Goal: Task Accomplishment & Management: Complete application form

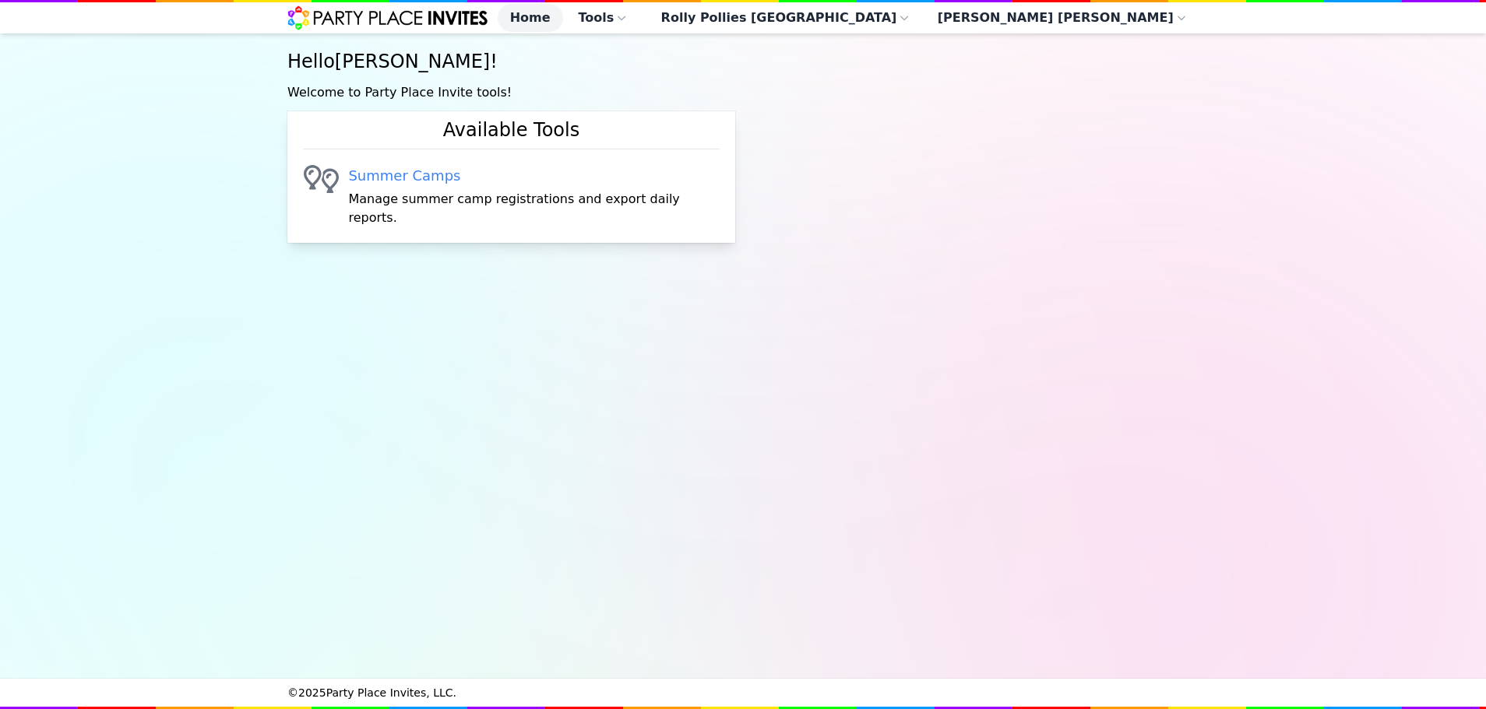
click at [368, 187] on link "Summer Camps" at bounding box center [533, 176] width 371 height 22
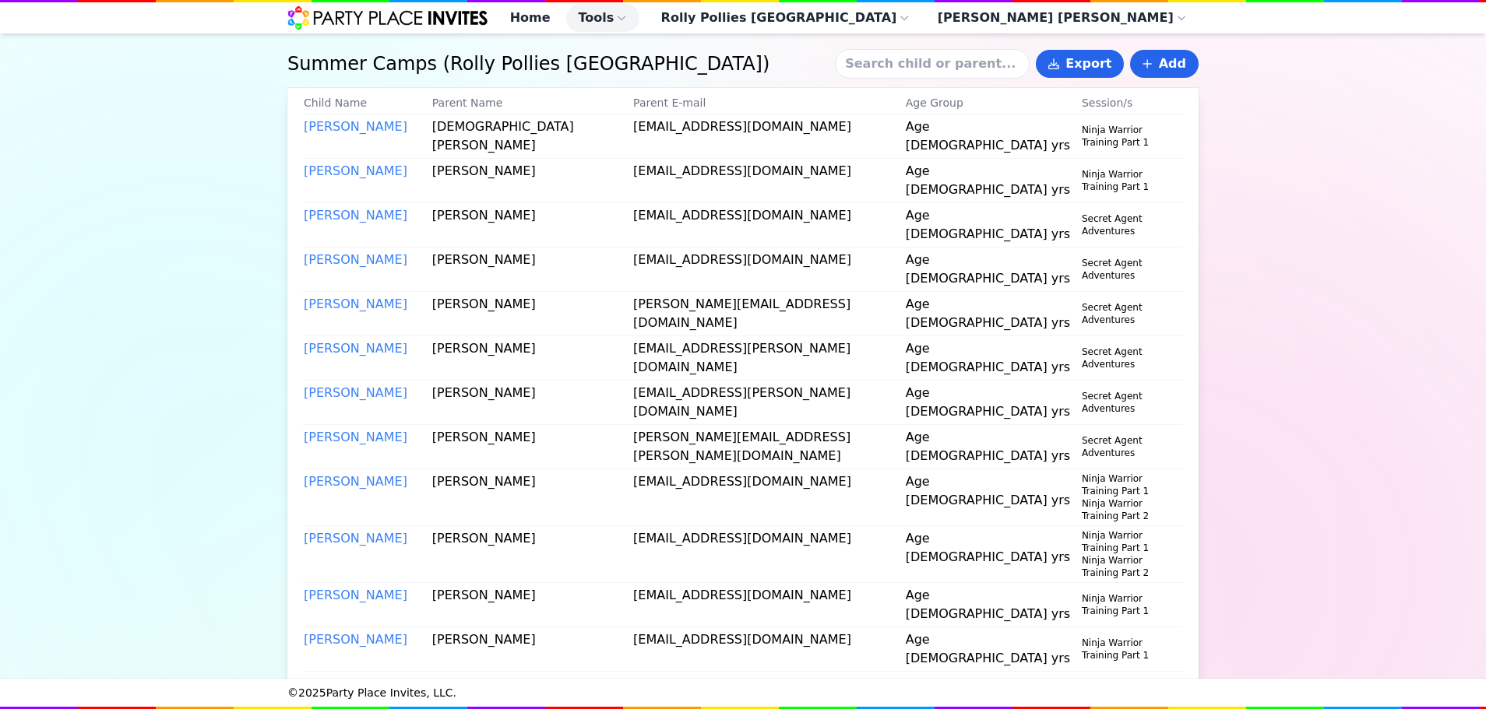
click at [937, 71] on input at bounding box center [932, 64] width 195 height 30
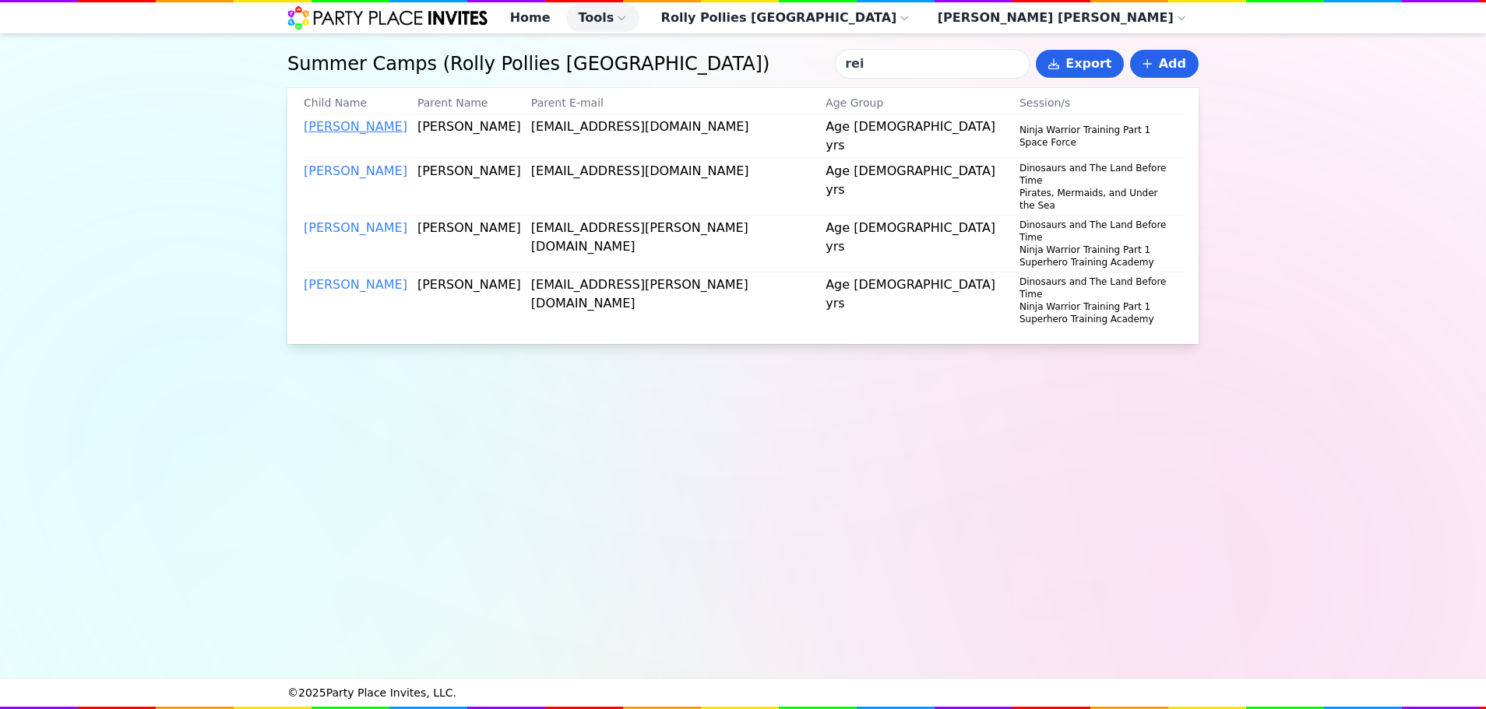
type input "rei"
click at [354, 134] on link "Reina Aguirre" at bounding box center [356, 126] width 104 height 15
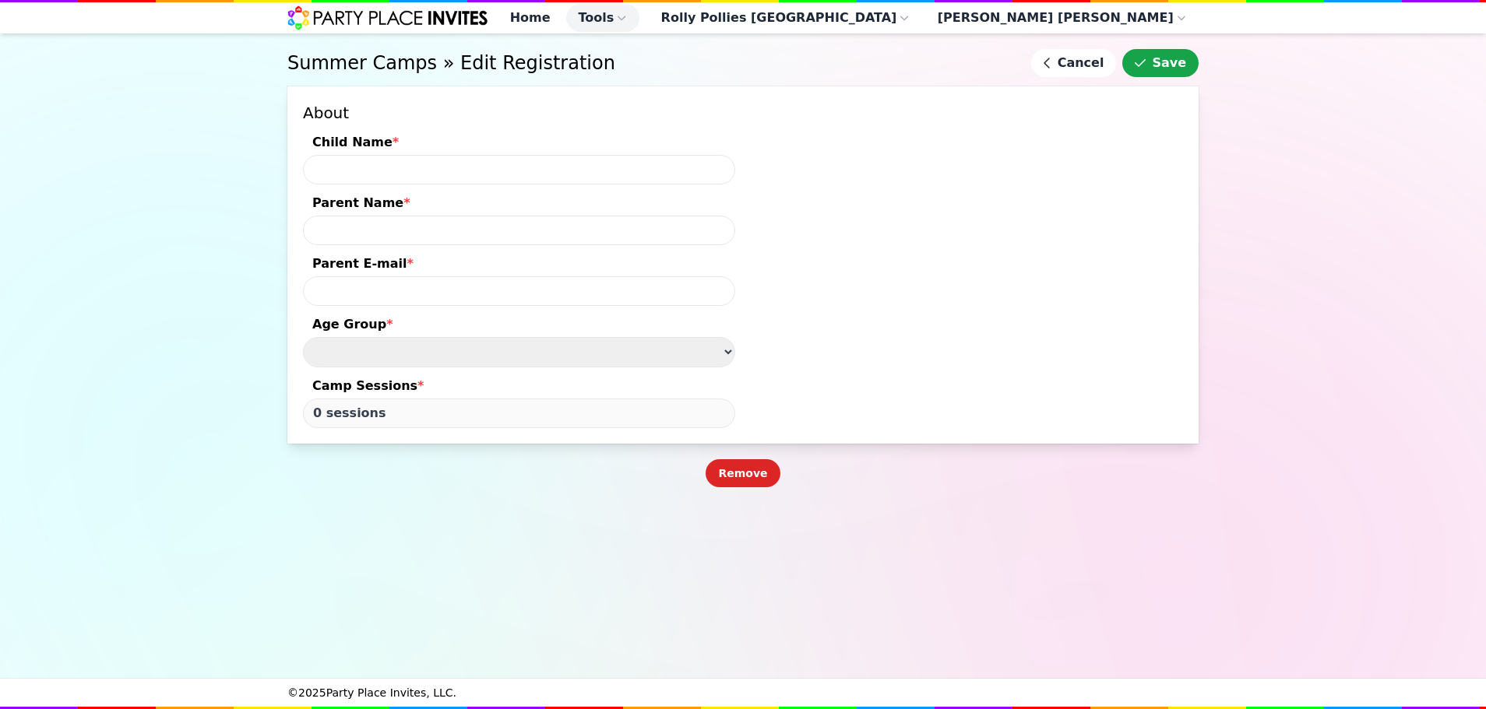
type input "Reina Aguirre"
type input "Olivia Payer"
type input "tmpayer@hotmail.com"
type input "10 sessions"
select select "Age 5 - 8 yrs"
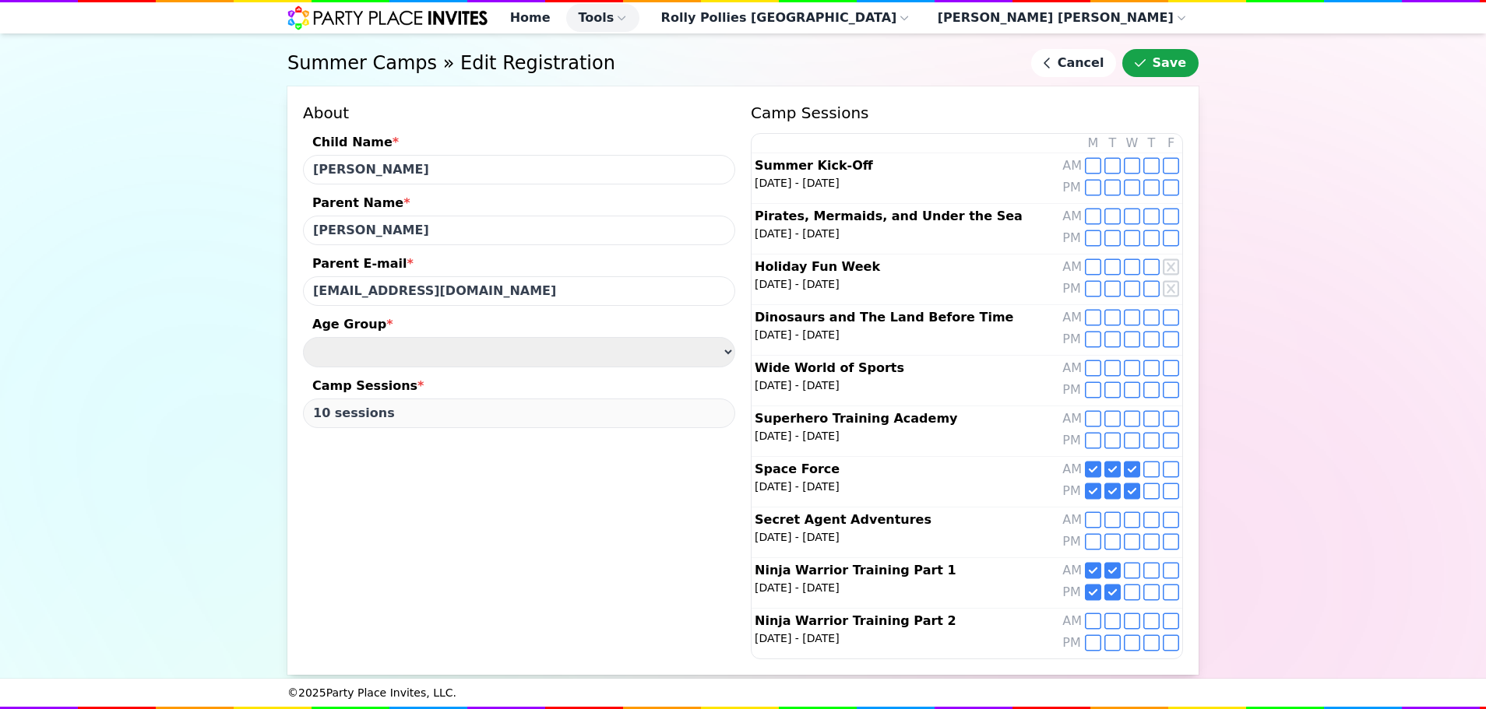
click at [1086, 623] on icon at bounding box center [1093, 621] width 16 height 19
click at [1113, 617] on icon at bounding box center [1112, 621] width 16 height 19
click at [1128, 616] on icon at bounding box center [1132, 621] width 16 height 19
click at [1145, 613] on icon at bounding box center [1151, 621] width 16 height 19
click at [1173, 615] on icon at bounding box center [1170, 621] width 16 height 19
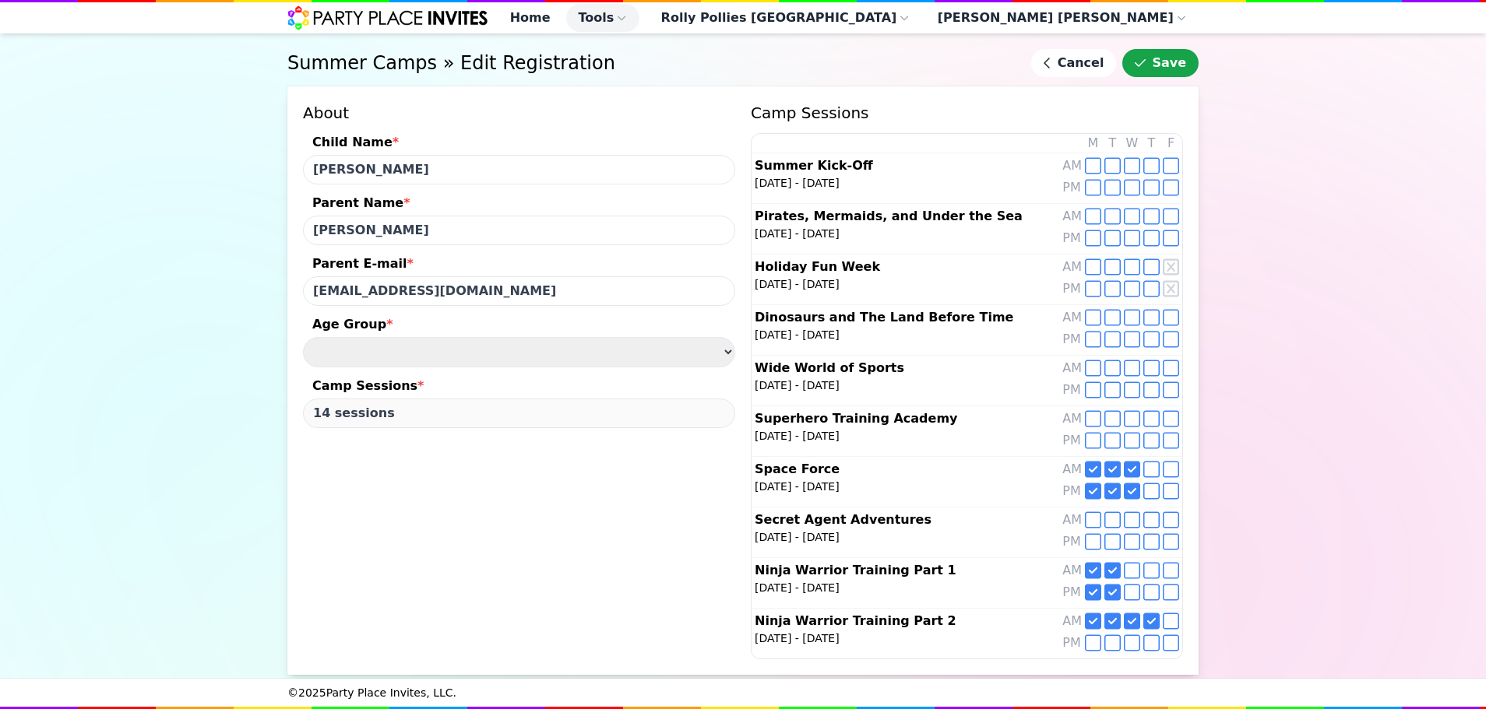
type input "15 sessions"
click at [1164, 76] on button "Save" at bounding box center [1160, 63] width 76 height 28
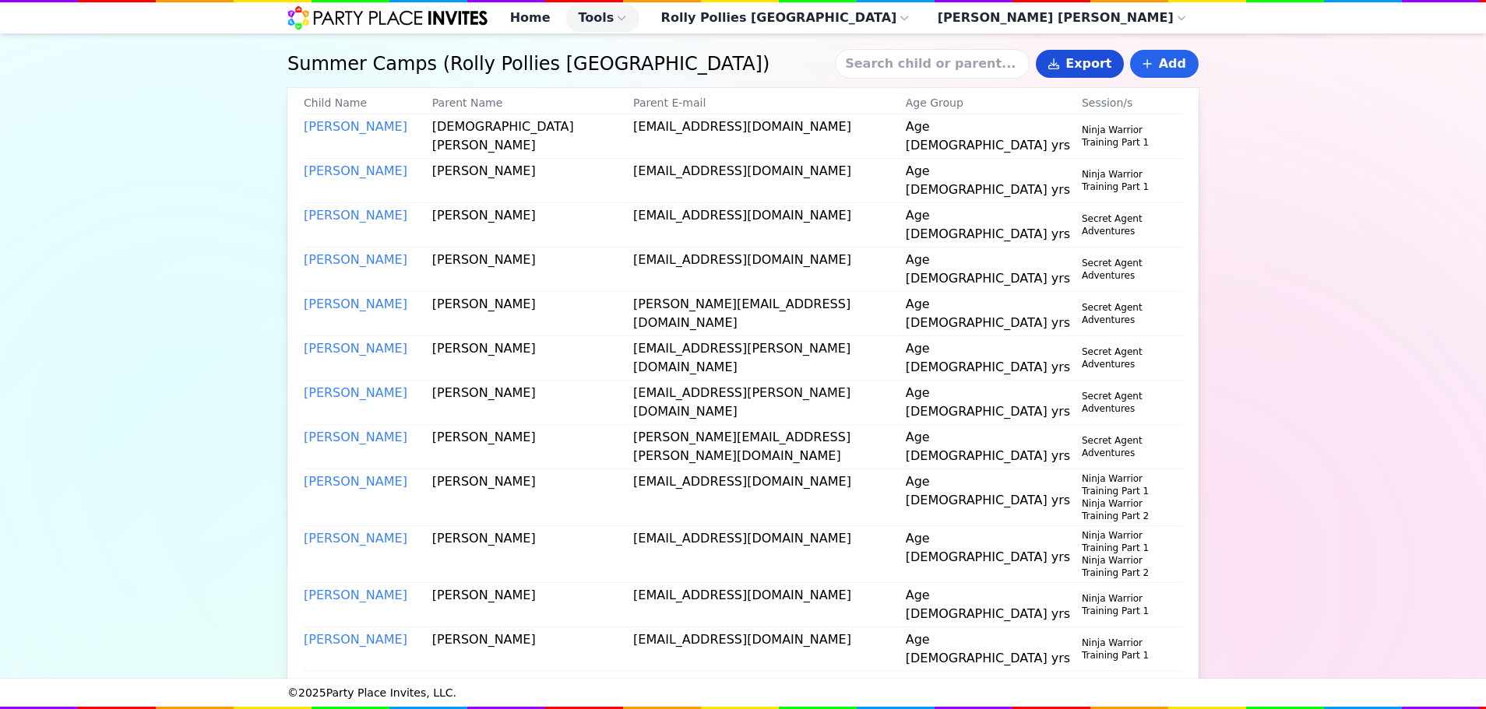
click at [1102, 78] on button "Export" at bounding box center [1080, 64] width 88 height 28
select select "AM"
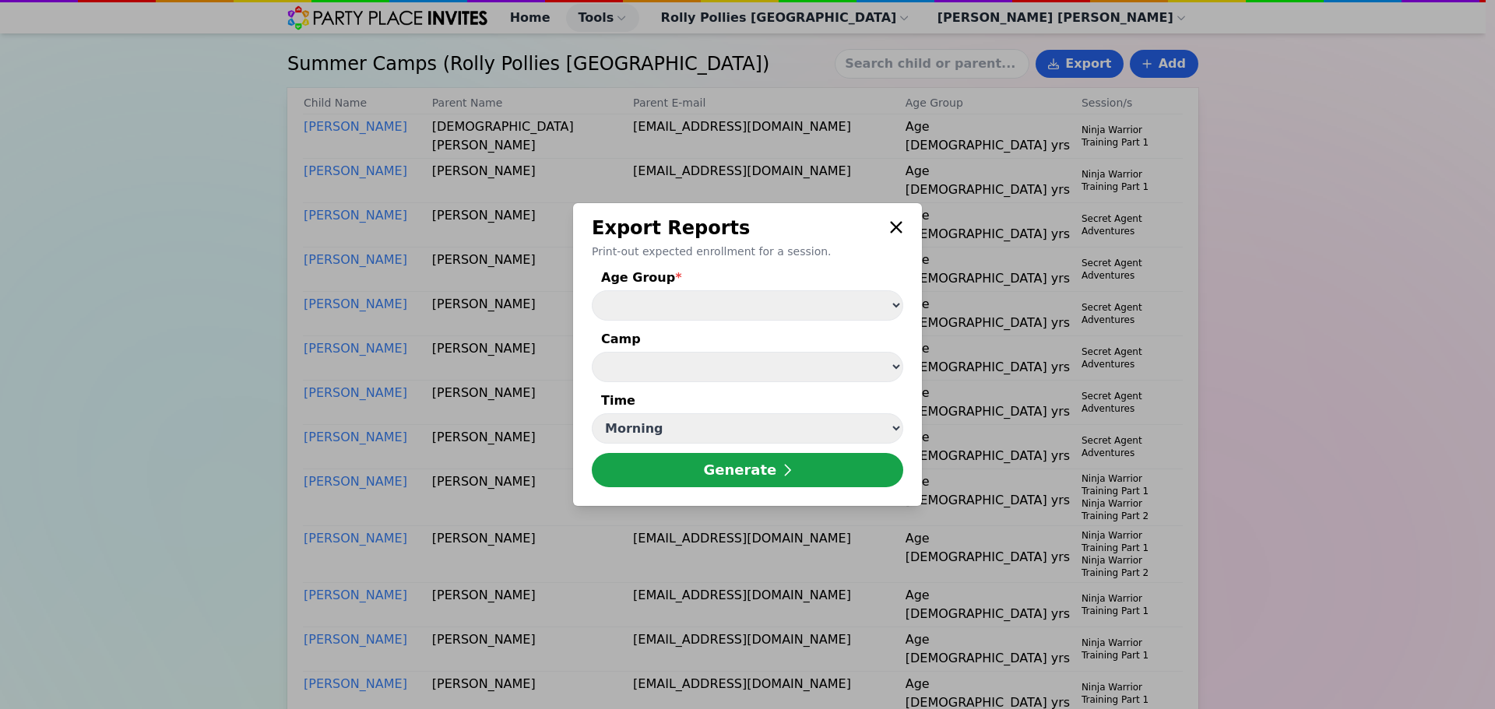
click at [746, 320] on form "Age Group * Age 3 - 5 yrs Age 5 - 8 yrs Camp Summer Kick-Off ( Jun 16 - Jun 20 …" at bounding box center [747, 378] width 311 height 219
click at [745, 314] on select "Age 3 - 5 yrs Age 5 - 8 yrs" at bounding box center [747, 305] width 311 height 30
select select "Age 5 - 8 yrs"
click at [592, 290] on select "Age 3 - 5 yrs Age 5 - 8 yrs" at bounding box center [747, 305] width 311 height 30
click at [718, 372] on select "Summer Kick-Off ( Jun 16 - Jun 20 ) Pirates, Mermaids, and Under the Sea ( Jun …" at bounding box center [747, 367] width 311 height 30
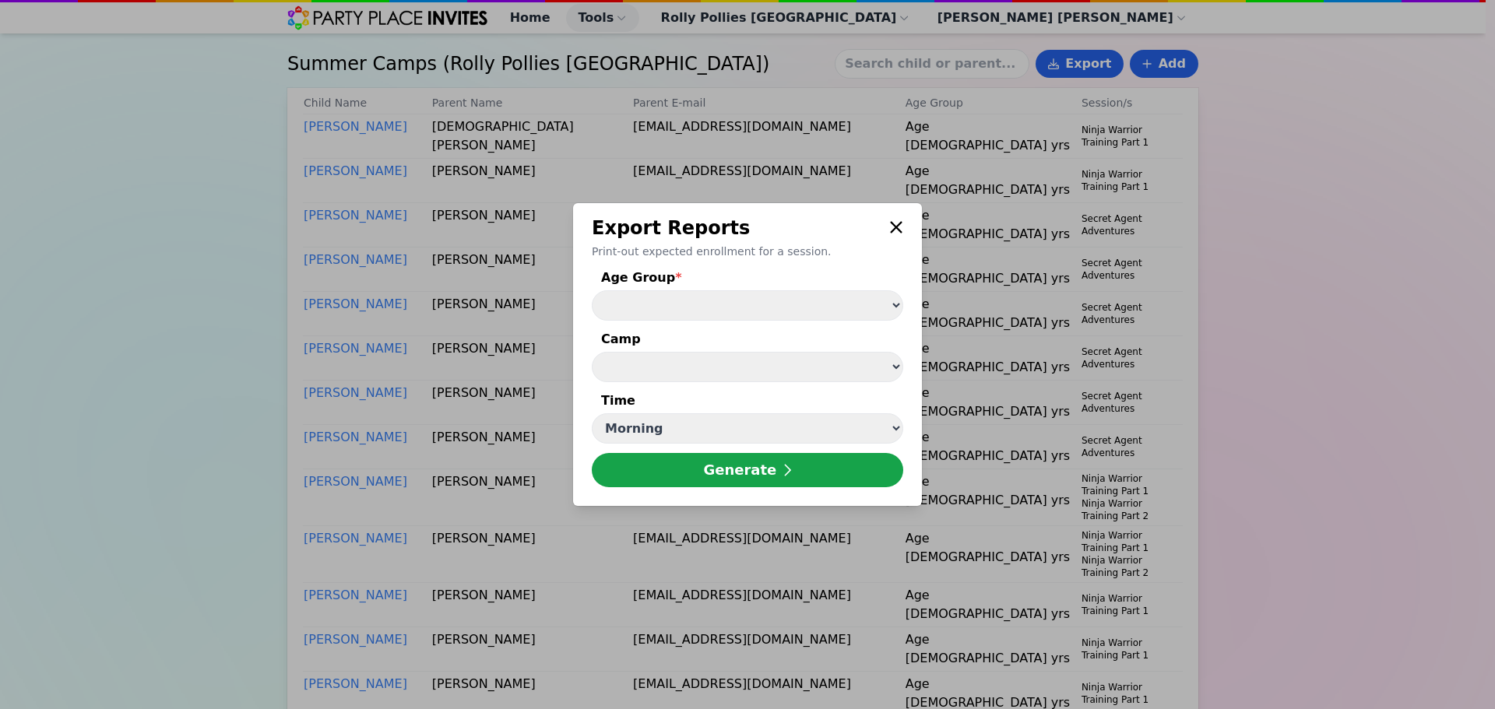
select select "40"
click at [592, 352] on select "Summer Kick-Off ( Jun 16 - Jun 20 ) Pirates, Mermaids, and Under the Sea ( Jun …" at bounding box center [747, 367] width 311 height 30
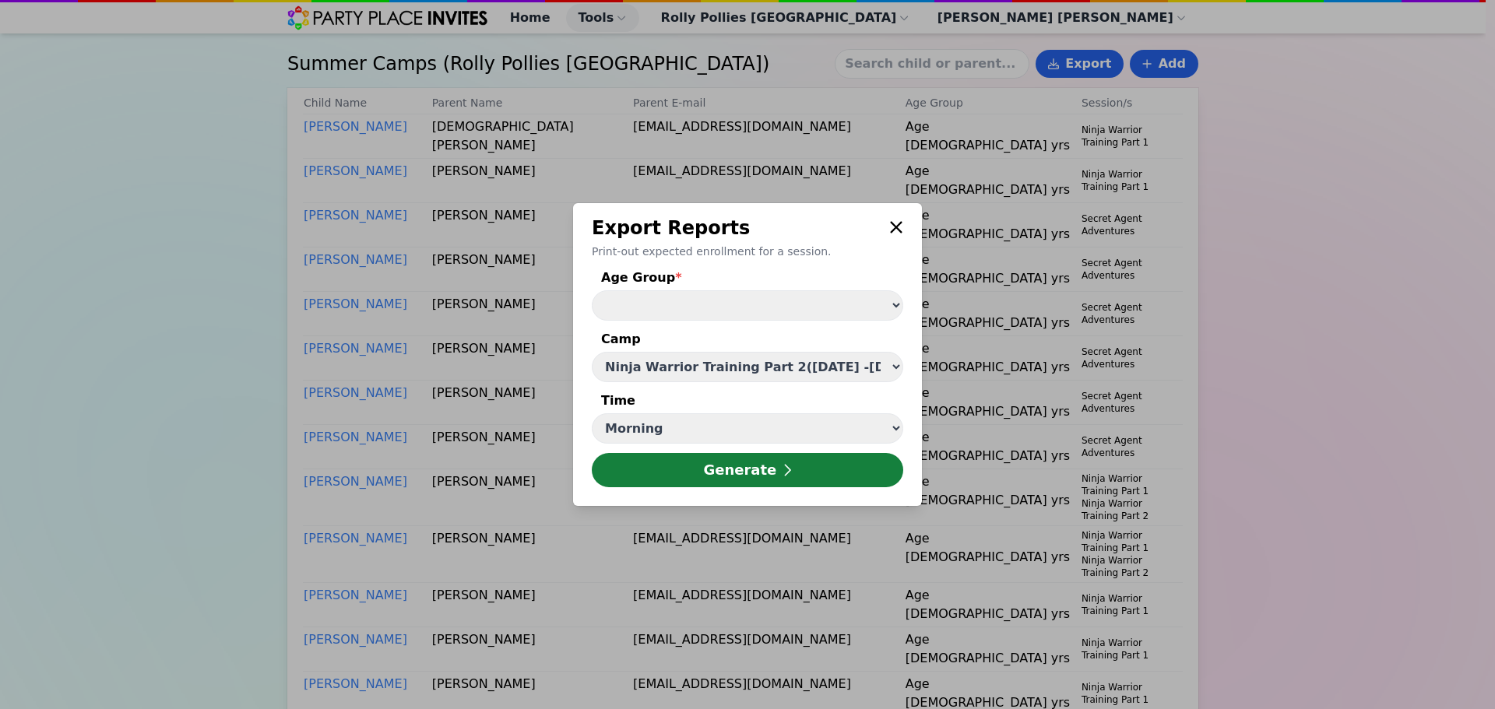
click at [680, 482] on button "Generate" at bounding box center [747, 470] width 311 height 34
click at [890, 237] on button at bounding box center [896, 228] width 14 height 25
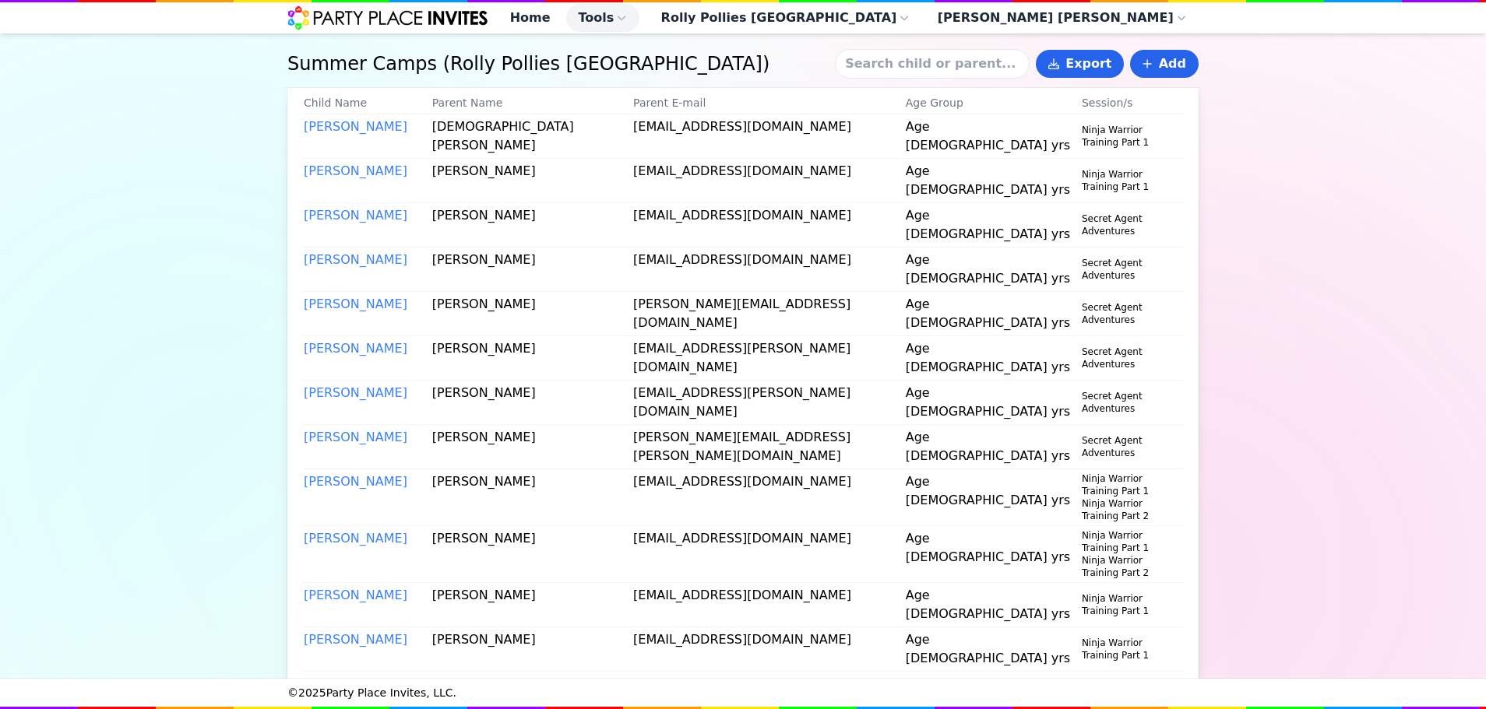
click at [903, 79] on input at bounding box center [932, 64] width 195 height 30
click at [927, 65] on input at bounding box center [932, 64] width 195 height 30
type input "fonz"
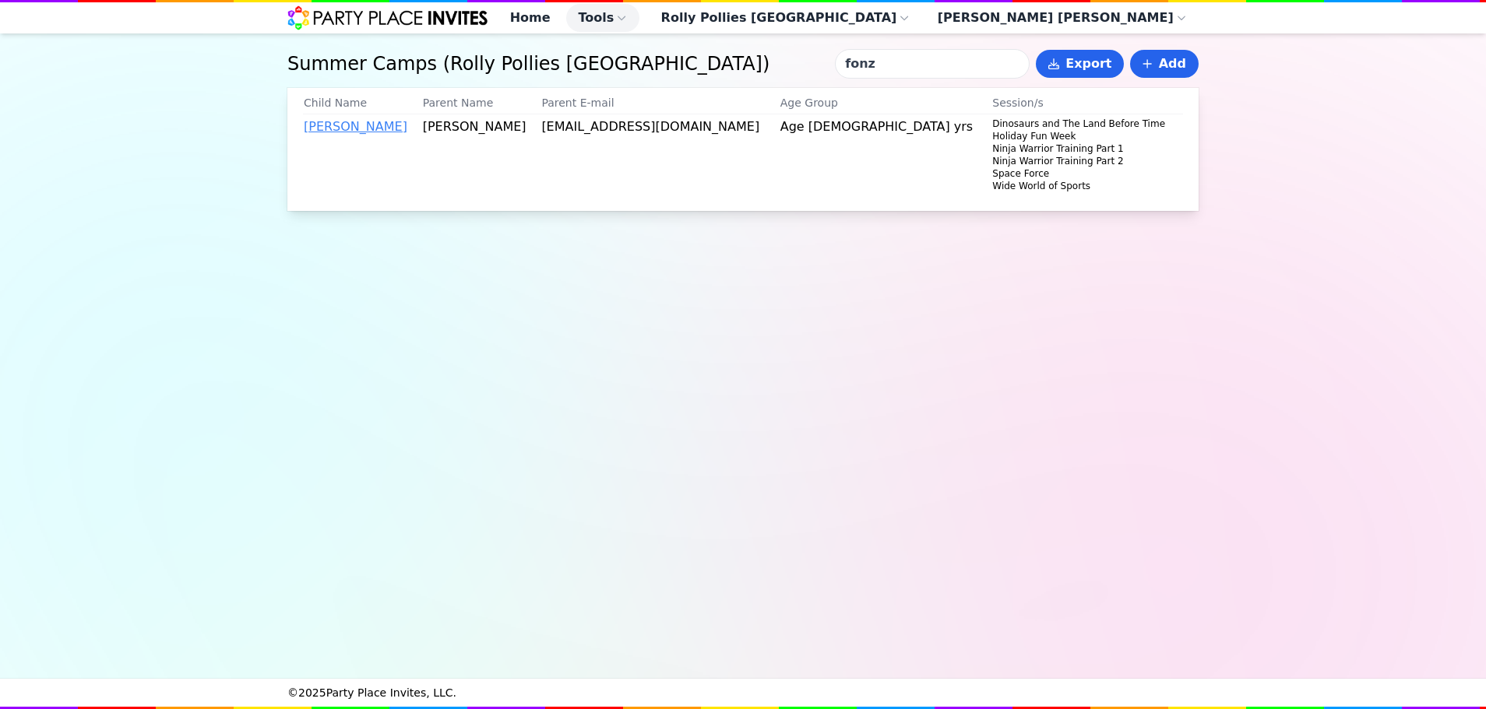
click at [356, 134] on link "Fonz Skinner" at bounding box center [356, 126] width 104 height 15
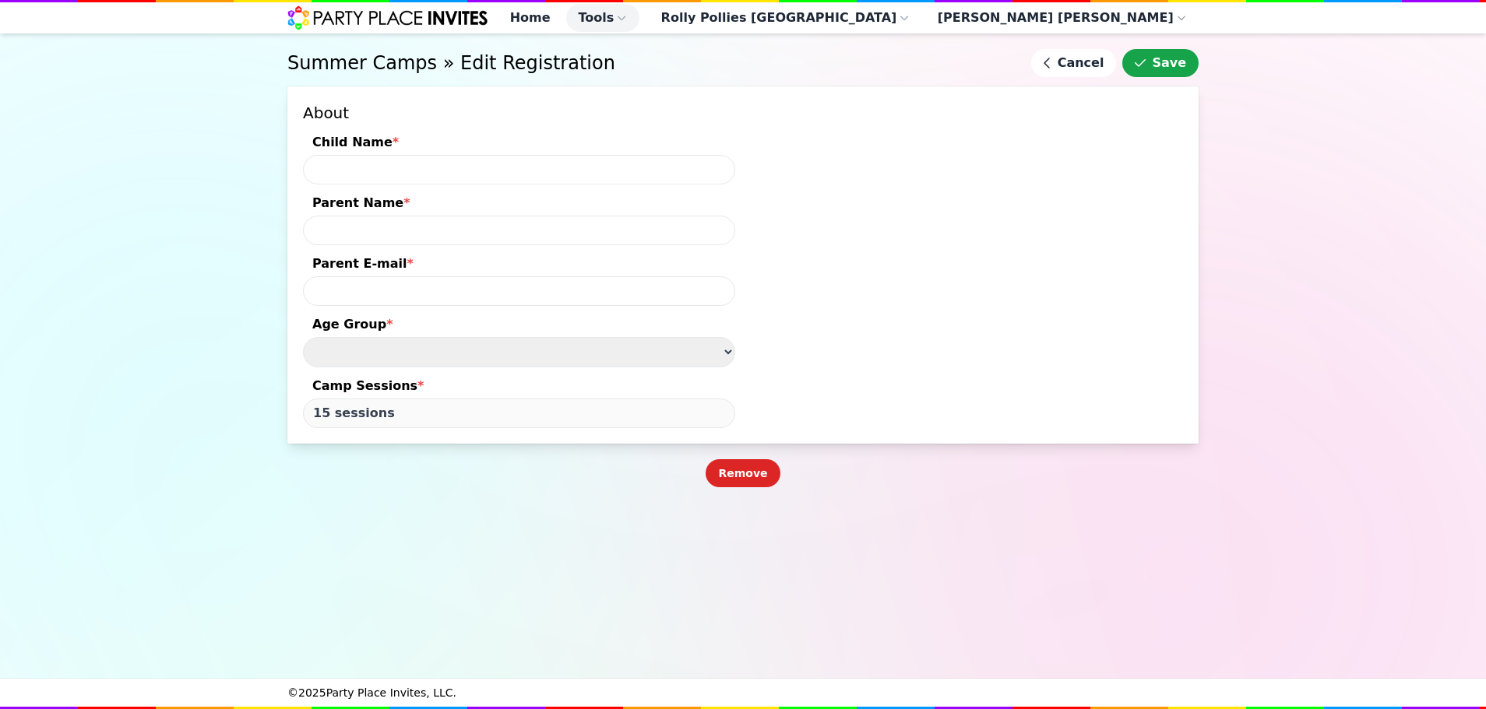
type input "Fonz Skinner"
type input "William Skinner"
type input "wtayorsiii988@gmail.com"
select select "Age 5 - 8 yrs"
type input "6 sessions"
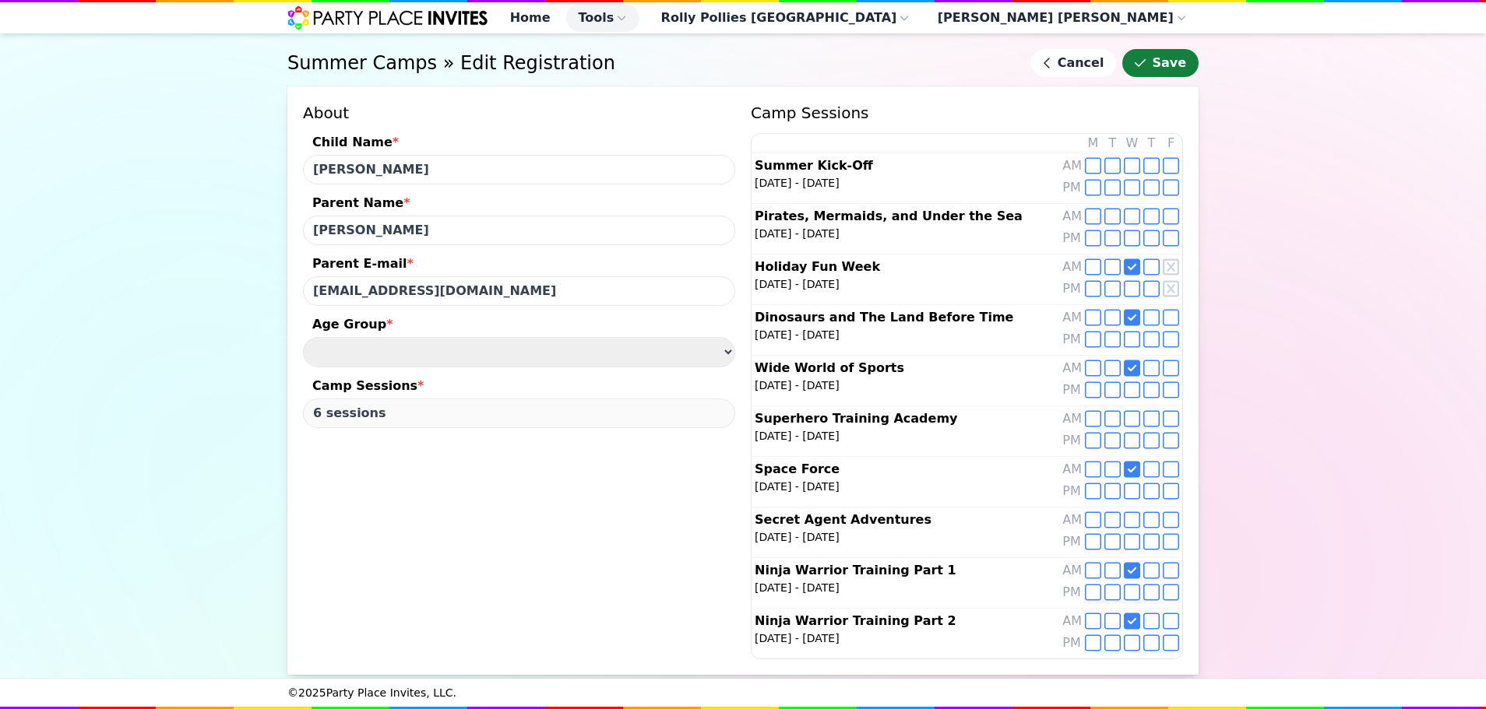
click at [1145, 69] on icon "submit" at bounding box center [1139, 63] width 11 height 12
